Goal: Communication & Community: Share content

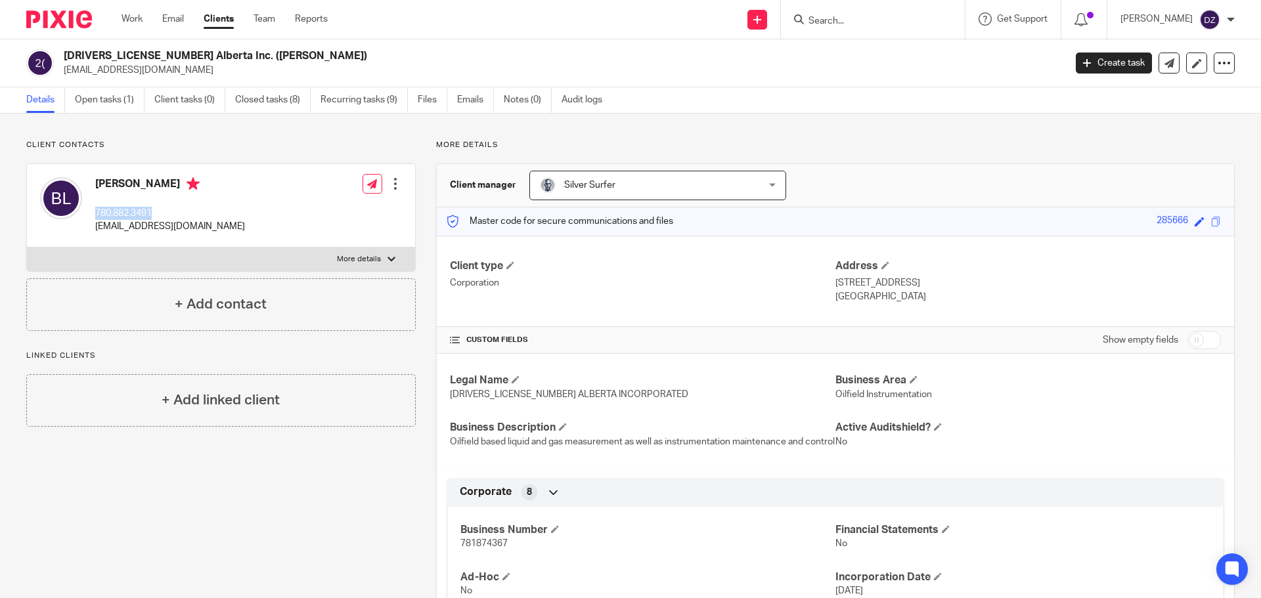
drag, startPoint x: 140, startPoint y: 213, endPoint x: 97, endPoint y: 218, distance: 42.9
click at [97, 218] on p "780.882.3491" at bounding box center [170, 213] width 150 height 13
click at [688, 188] on span "Silver Surfer" at bounding box center [638, 185] width 197 height 28
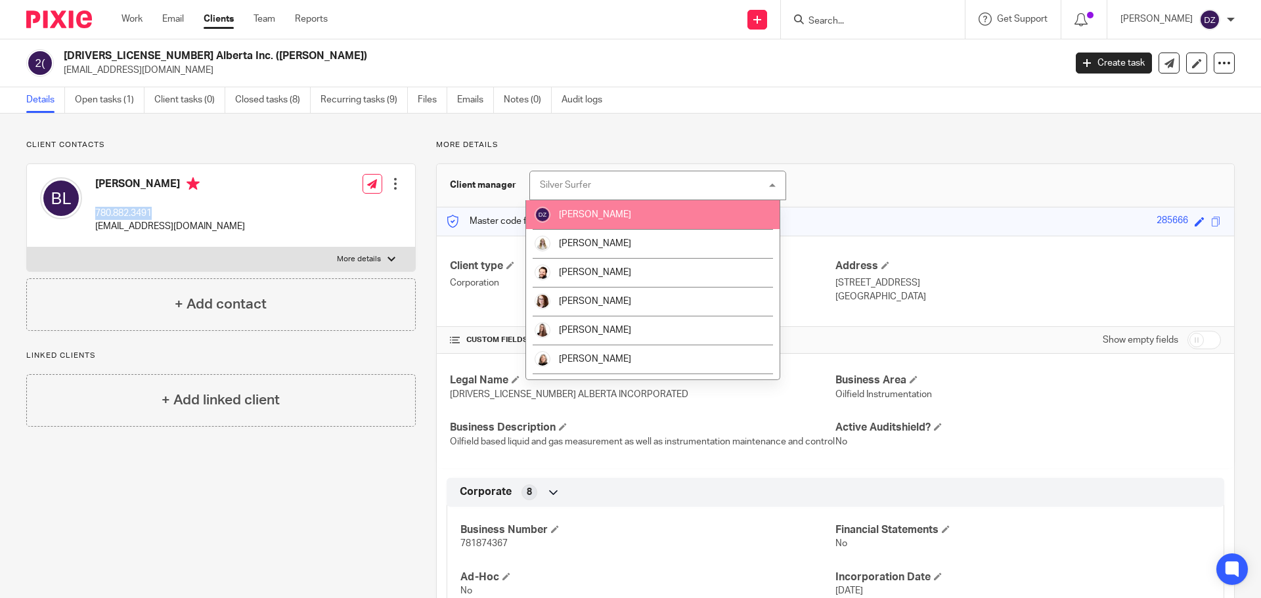
click at [606, 219] on li "[PERSON_NAME]" at bounding box center [653, 214] width 254 height 29
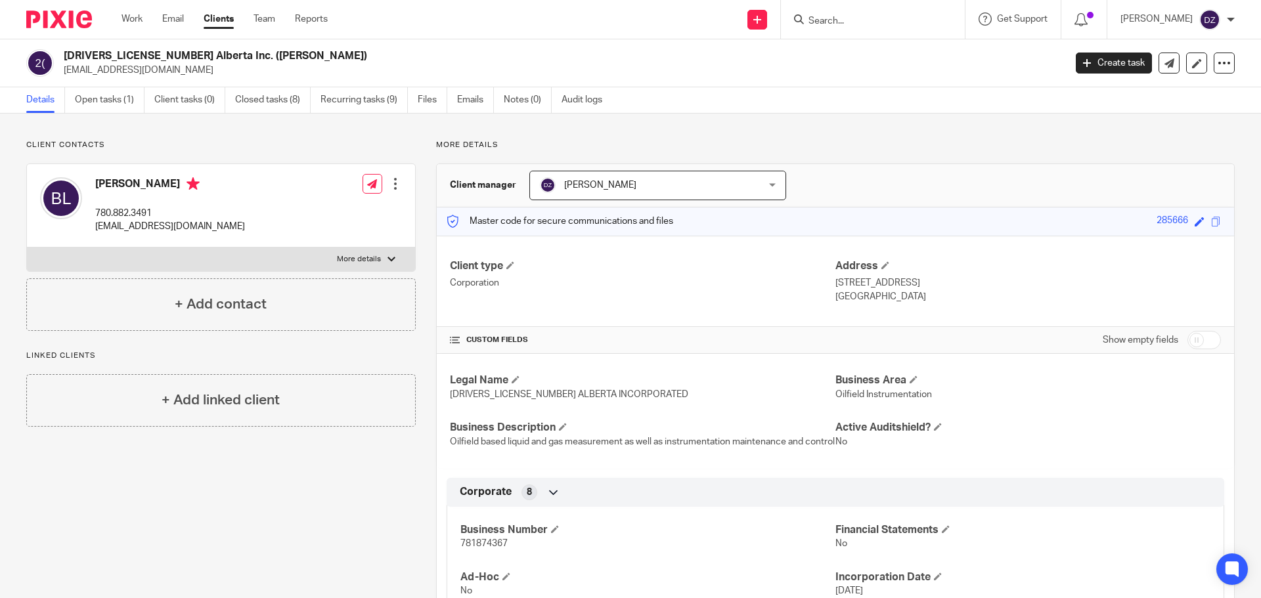
click at [826, 145] on p "More details" at bounding box center [835, 145] width 799 height 11
click at [220, 229] on div "Brandon Lefebvre 780.882.3491 brandon13111@hotmail.com Edit contact Create clie…" at bounding box center [221, 205] width 388 height 83
drag, startPoint x: 217, startPoint y: 228, endPoint x: 95, endPoint y: 236, distance: 122.4
click at [95, 236] on div "Brandon Lefebvre 780.882.3491 brandon13111@hotmail.com Edit contact Create clie…" at bounding box center [221, 205] width 388 height 83
copy p "[EMAIL_ADDRESS][DOMAIN_NAME]"
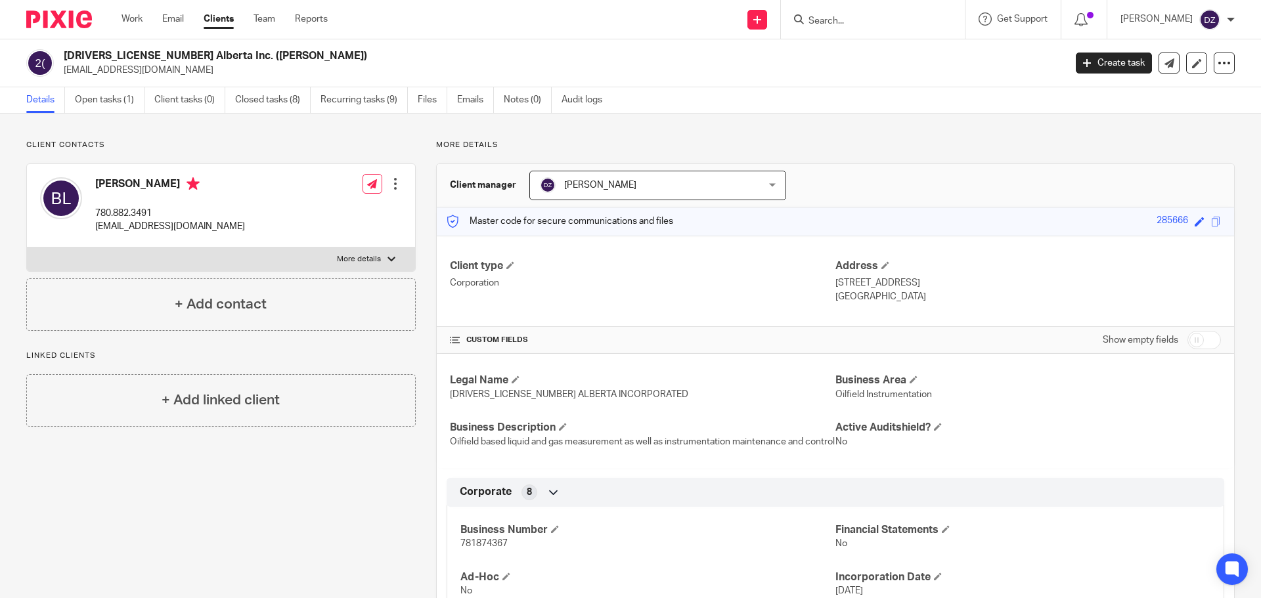
click at [263, 145] on p "Client contacts" at bounding box center [221, 145] width 390 height 11
click at [97, 102] on link "Open tasks (1)" at bounding box center [110, 100] width 70 height 26
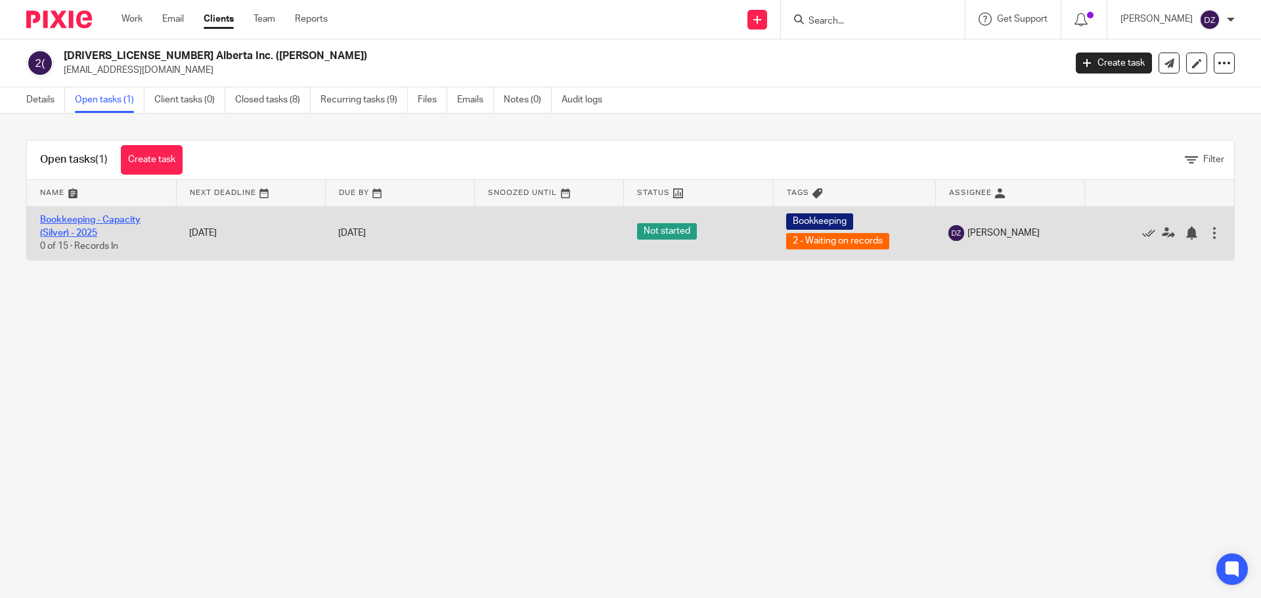
click at [78, 217] on link "Bookkeeping - Capacity (Silver) - 2025" at bounding box center [90, 226] width 101 height 22
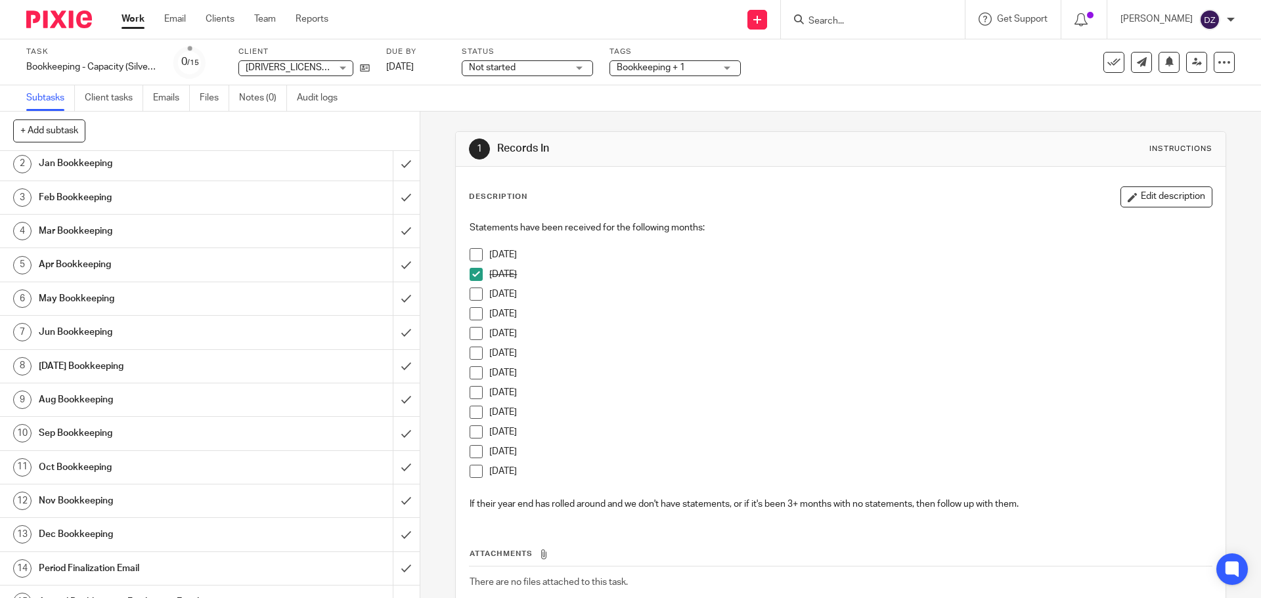
scroll to position [58, 0]
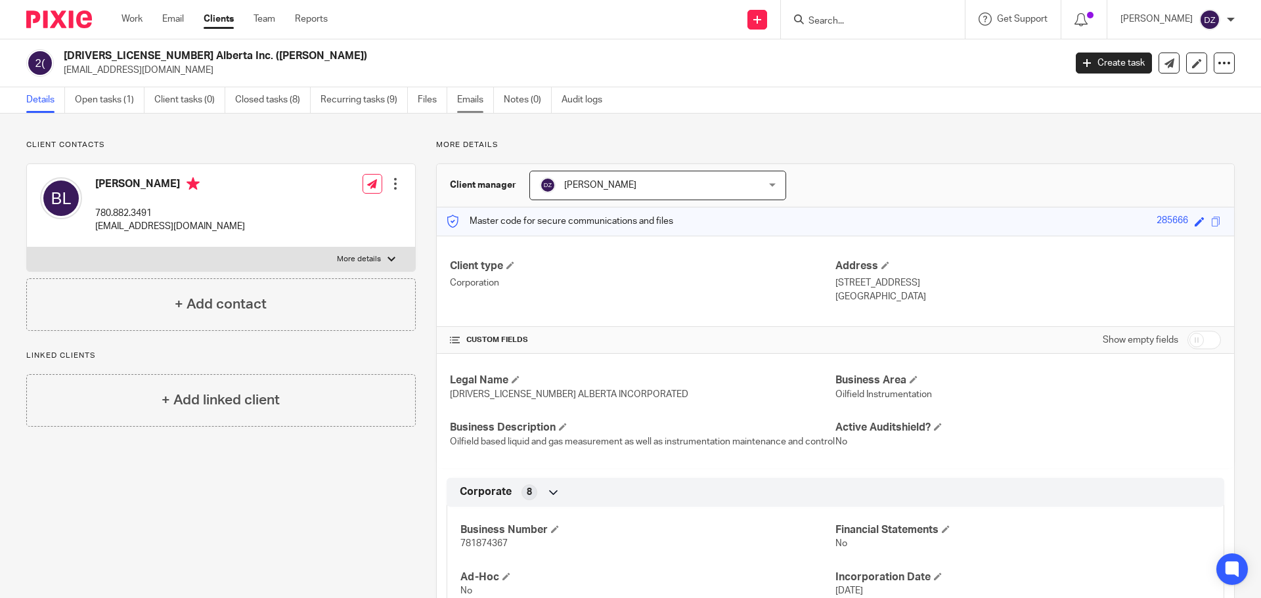
click at [480, 99] on link "Emails" at bounding box center [475, 100] width 37 height 26
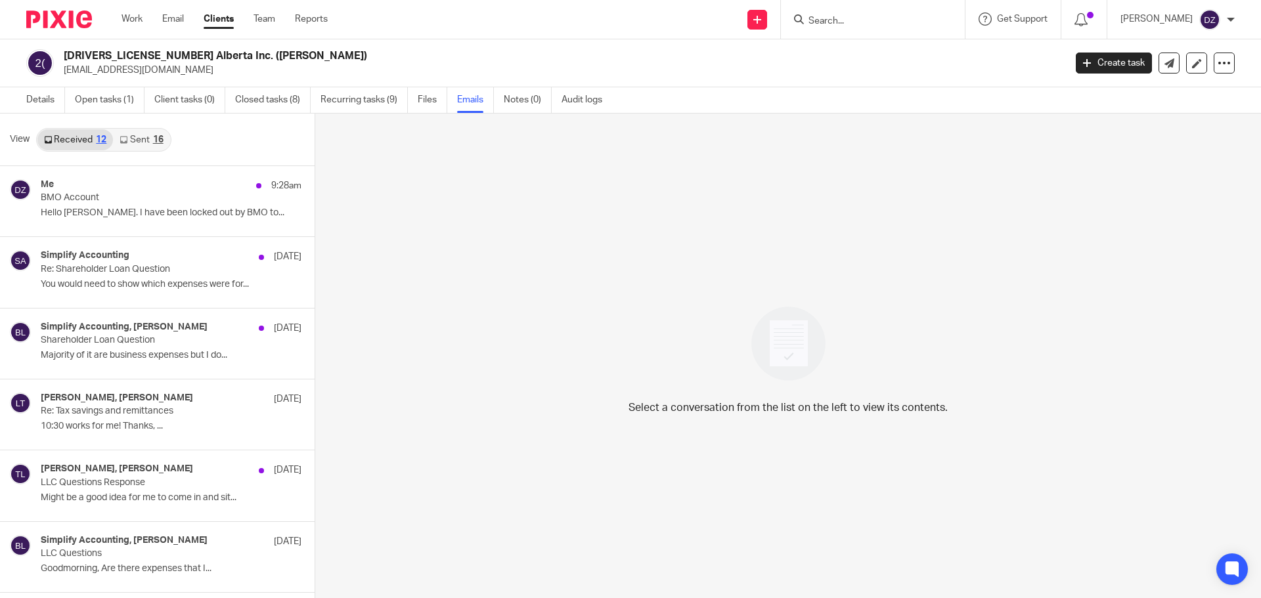
click at [140, 139] on link "Sent 16" at bounding box center [141, 139] width 56 height 21
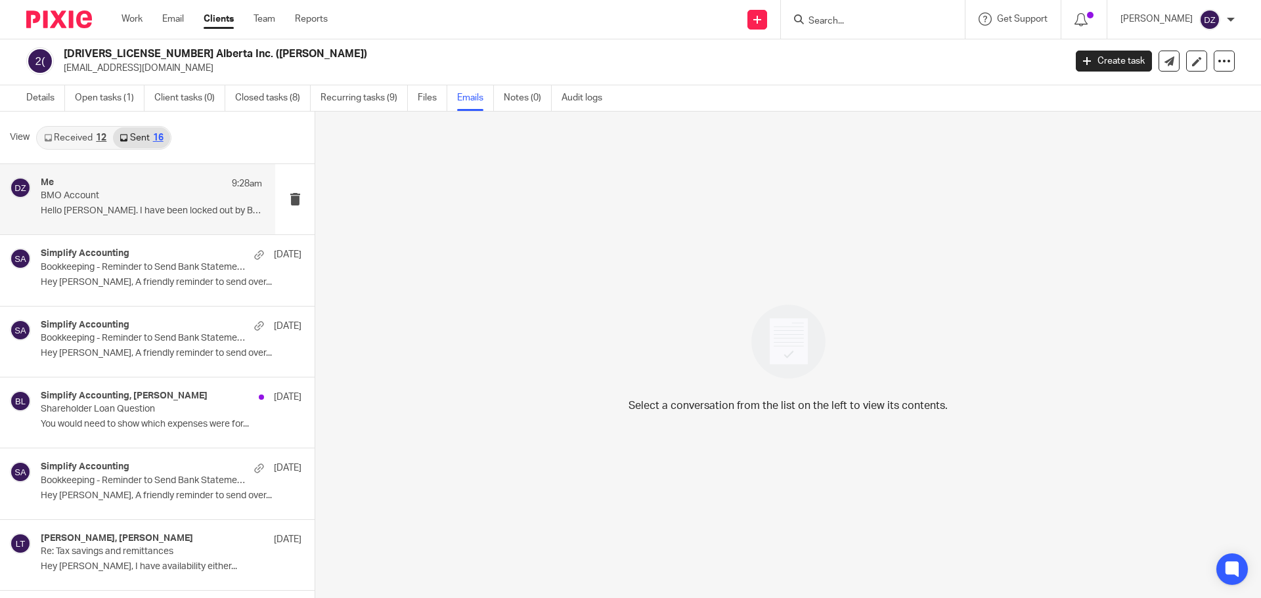
click at [168, 221] on div "Me 9:28am BMO Account Hello [PERSON_NAME]. I have been locked out by BMO to..." at bounding box center [151, 199] width 221 height 44
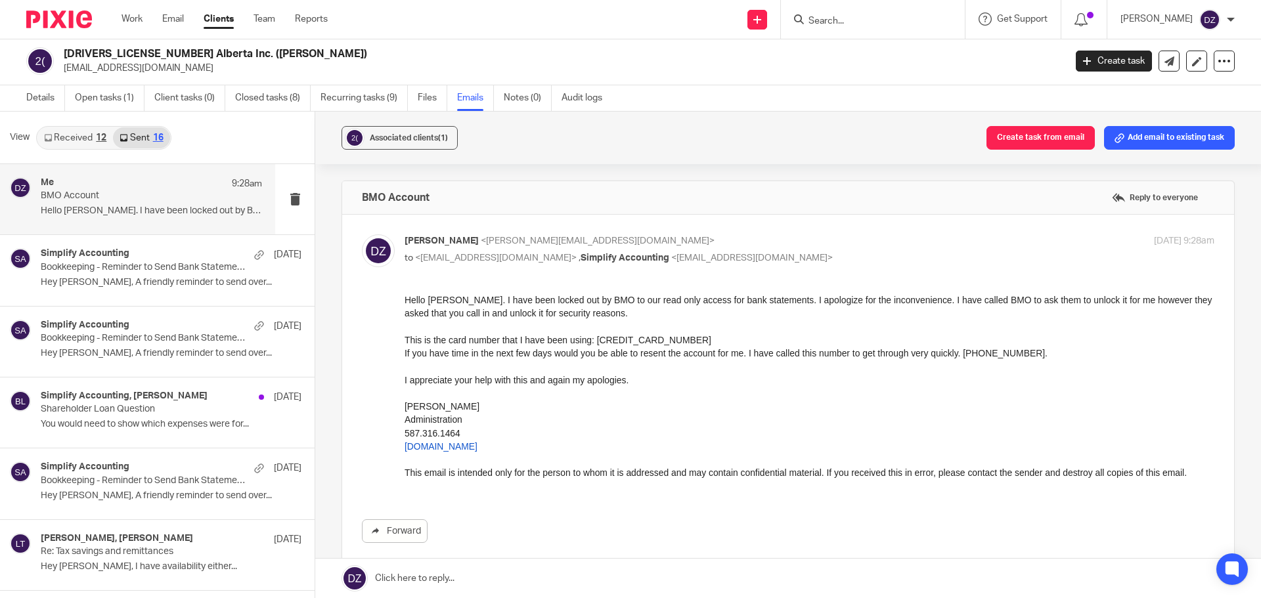
scroll to position [131, 0]
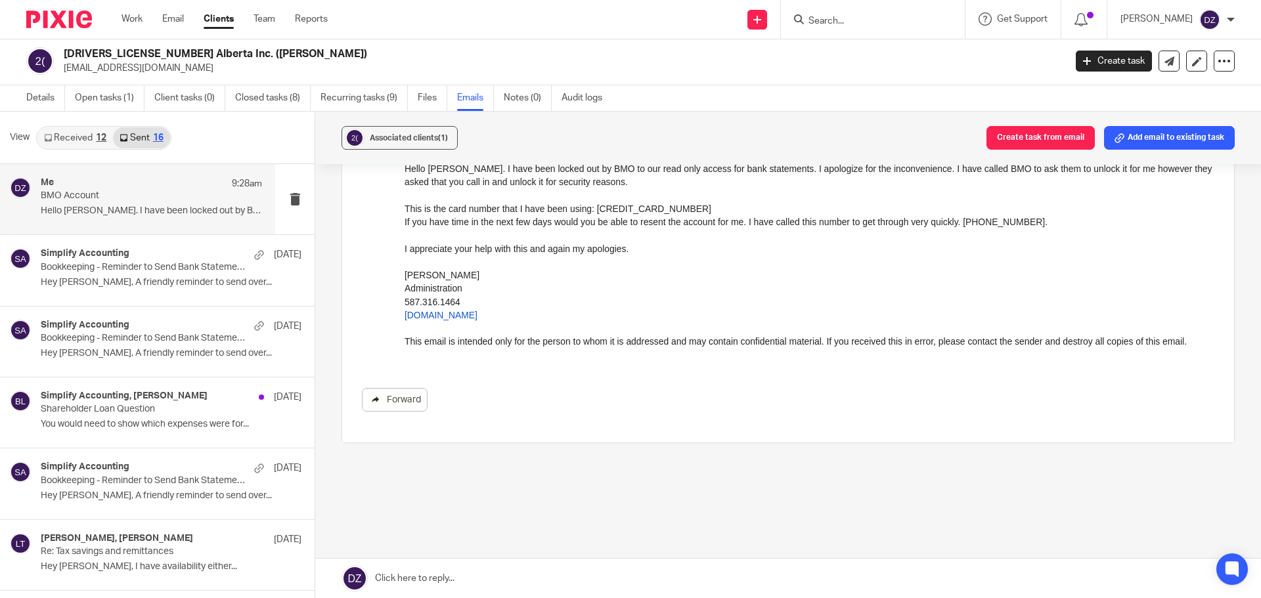
click at [402, 403] on link "Forward" at bounding box center [395, 400] width 66 height 24
